Goal: Check status: Check status

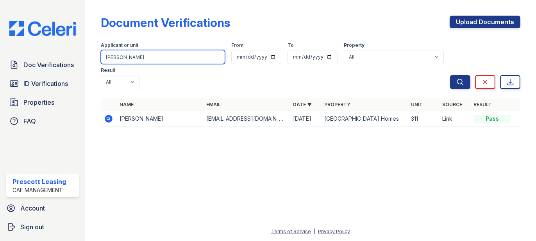
drag, startPoint x: 143, startPoint y: 61, endPoint x: 90, endPoint y: 58, distance: 52.8
click at [90, 58] on div "Document Verifications Upload Documents Filter Applicant or unit [PERSON_NAME] …" at bounding box center [310, 120] width 451 height 241
type input "green"
click at [450, 75] on button "Search" at bounding box center [460, 82] width 20 height 14
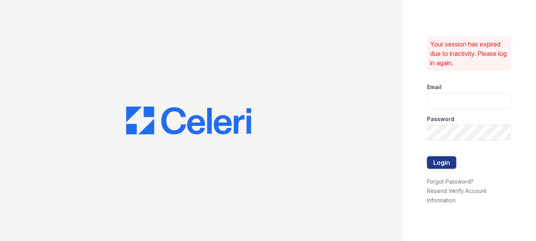
type input "prescottpark2@cafmanagement.com"
click at [441, 166] on button "Login" at bounding box center [441, 162] width 29 height 12
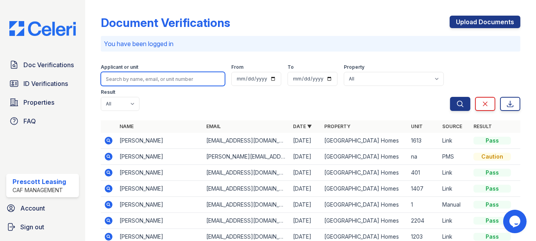
click at [212, 82] on input "search" at bounding box center [163, 79] width 124 height 14
type input "green"
click at [450, 97] on button "Search" at bounding box center [460, 104] width 20 height 14
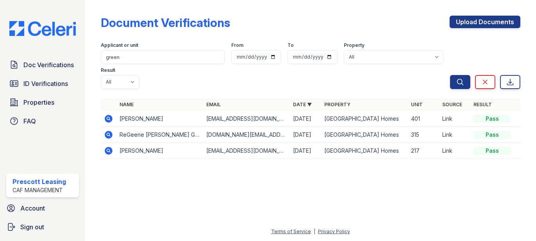
click at [110, 115] on icon at bounding box center [109, 119] width 8 height 8
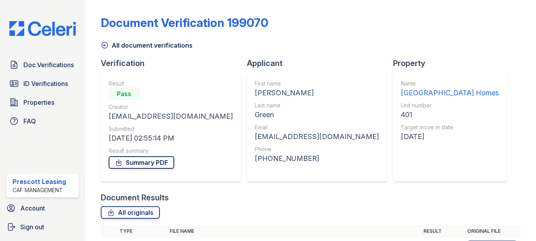
click at [135, 162] on link "Summary PDF" at bounding box center [142, 162] width 66 height 12
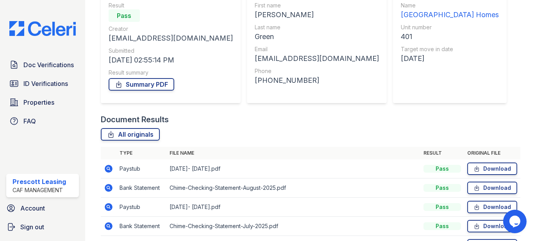
scroll to position [221, 0]
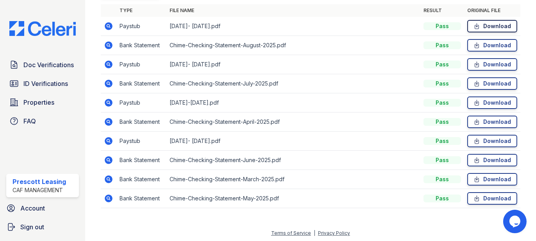
click at [483, 26] on link "Download" at bounding box center [492, 26] width 50 height 12
click at [484, 65] on link "Download" at bounding box center [492, 64] width 50 height 12
click at [501, 105] on link "Download" at bounding box center [492, 102] width 50 height 12
click at [482, 137] on link "Download" at bounding box center [492, 141] width 50 height 12
click at [41, 86] on span "ID Verifications" at bounding box center [45, 83] width 45 height 9
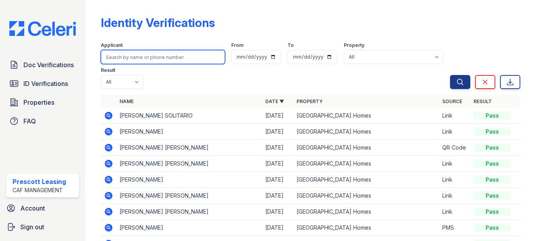
click at [149, 56] on input "search" at bounding box center [163, 57] width 124 height 14
type input "[PERSON_NAME]"
click at [450, 75] on button "Search" at bounding box center [460, 82] width 20 height 14
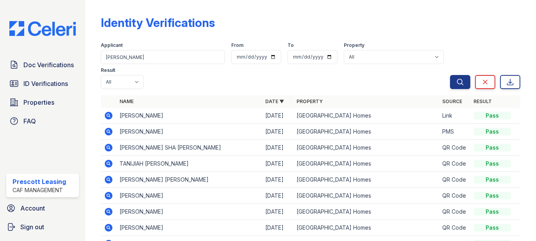
click at [111, 116] on icon at bounding box center [109, 116] width 8 height 8
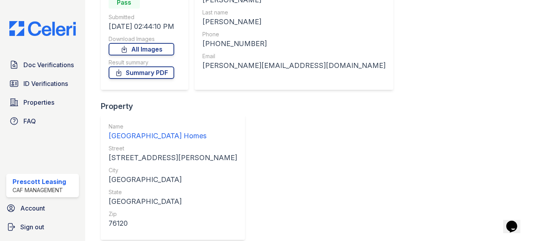
scroll to position [96, 0]
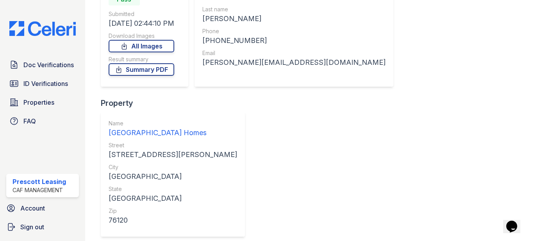
click at [139, 72] on link "Summary PDF" at bounding box center [142, 69] width 66 height 12
